Goal: Information Seeking & Learning: Learn about a topic

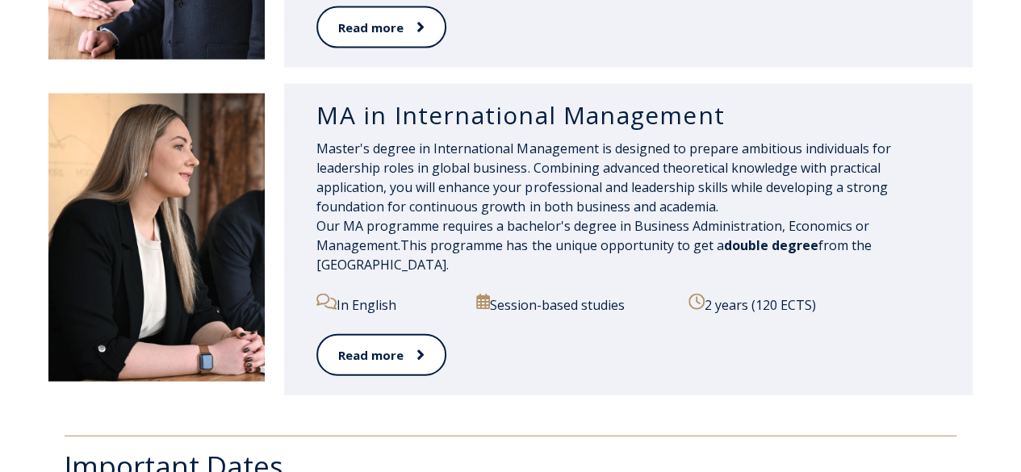
scroll to position [1743, 0]
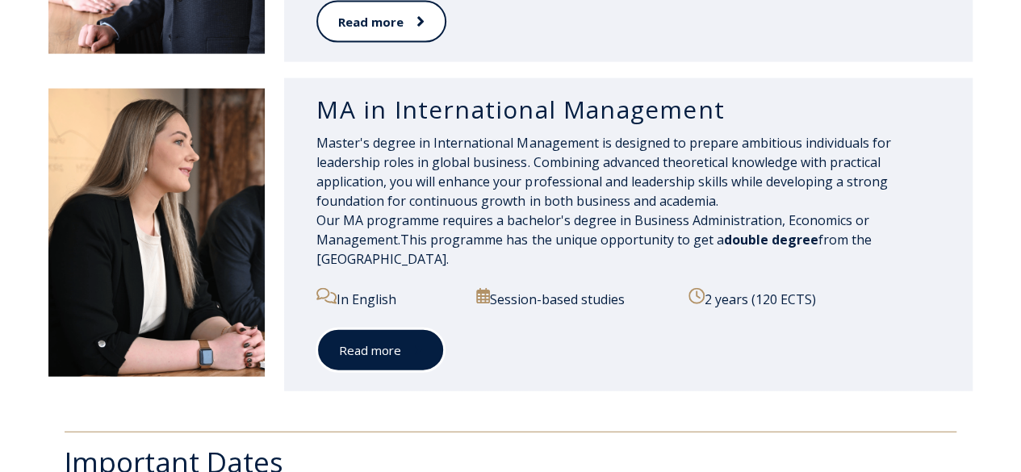
click at [390, 350] on link "Read more" at bounding box center [380, 350] width 128 height 44
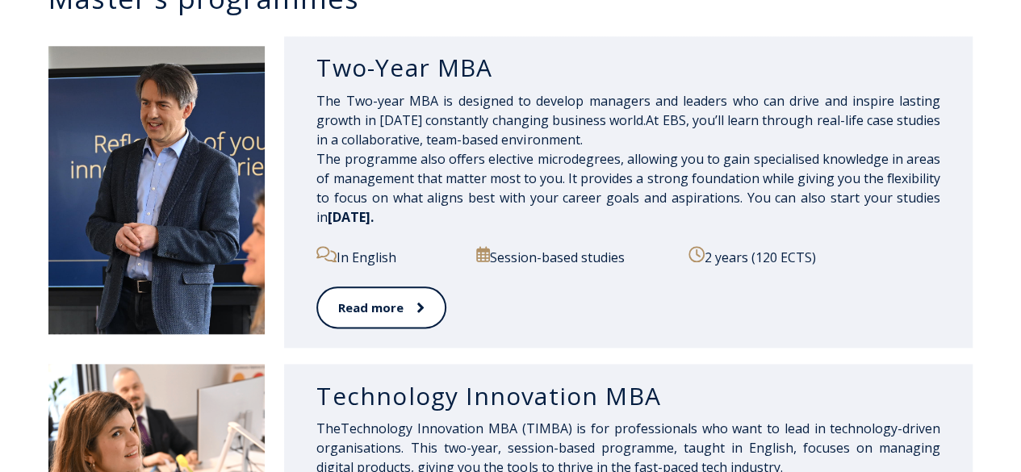
scroll to position [839, 0]
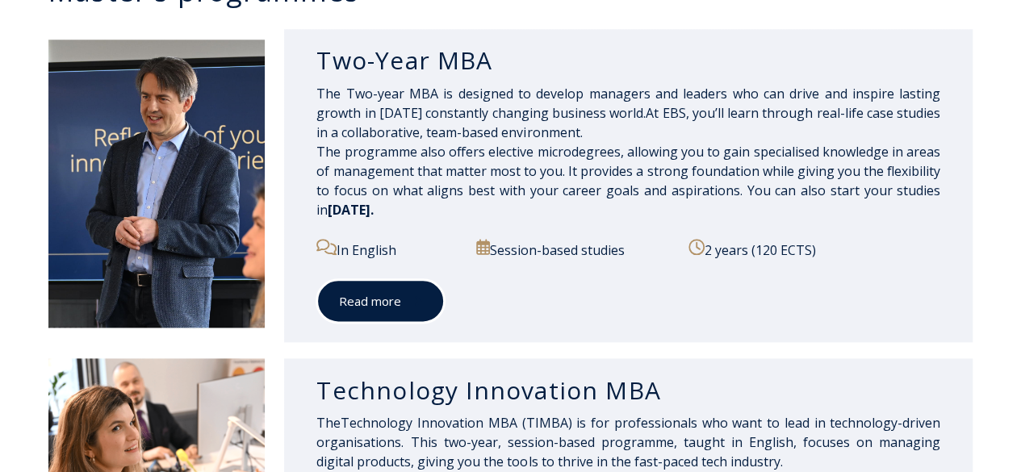
click at [357, 295] on link "Read more" at bounding box center [380, 301] width 128 height 44
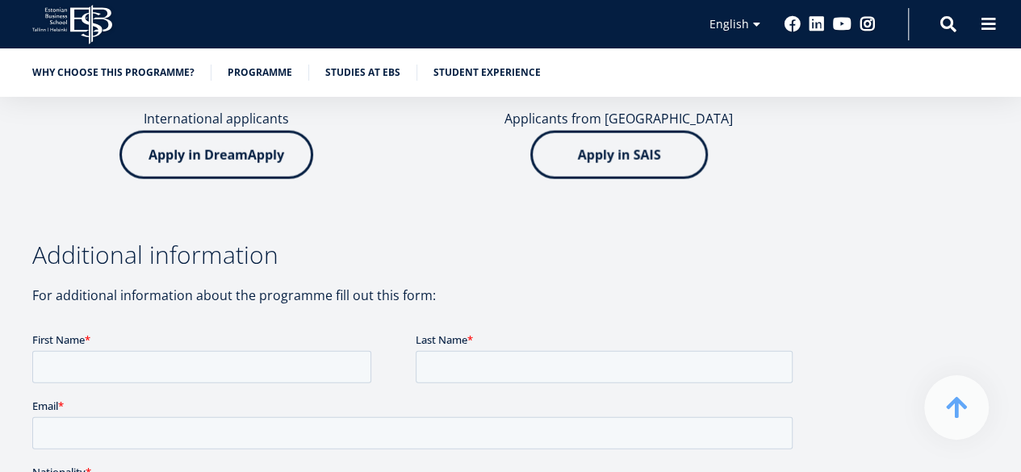
scroll to position [4950, 0]
